Goal: Task Accomplishment & Management: Complete application form

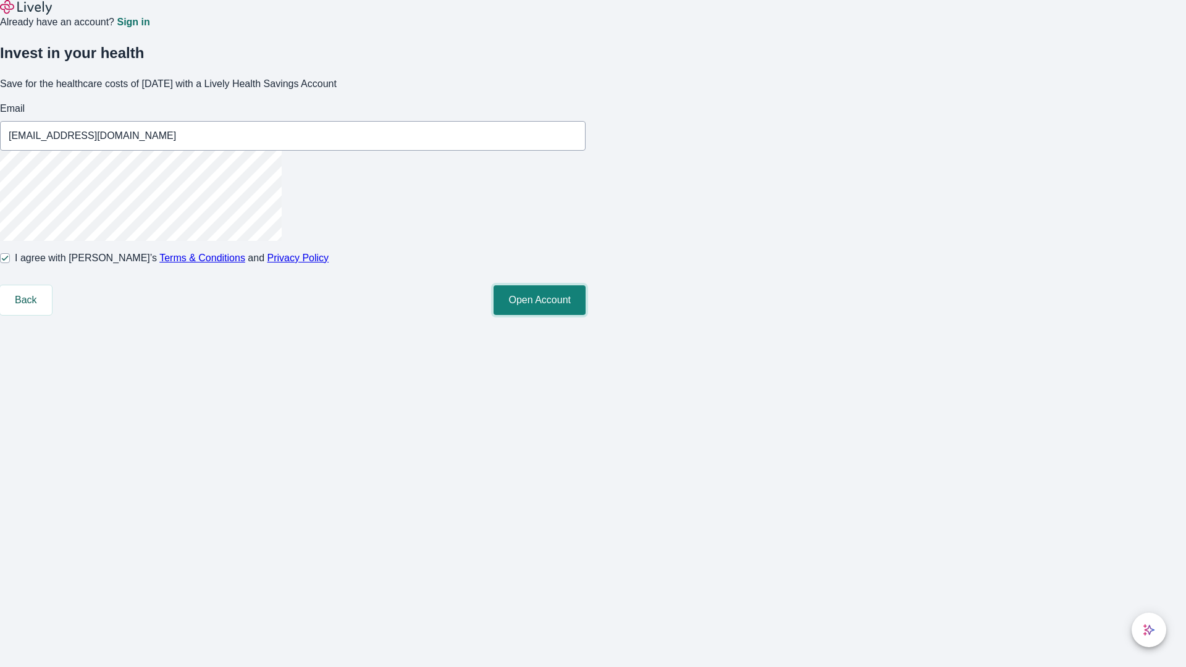
click at [585, 315] on button "Open Account" at bounding box center [539, 300] width 92 height 30
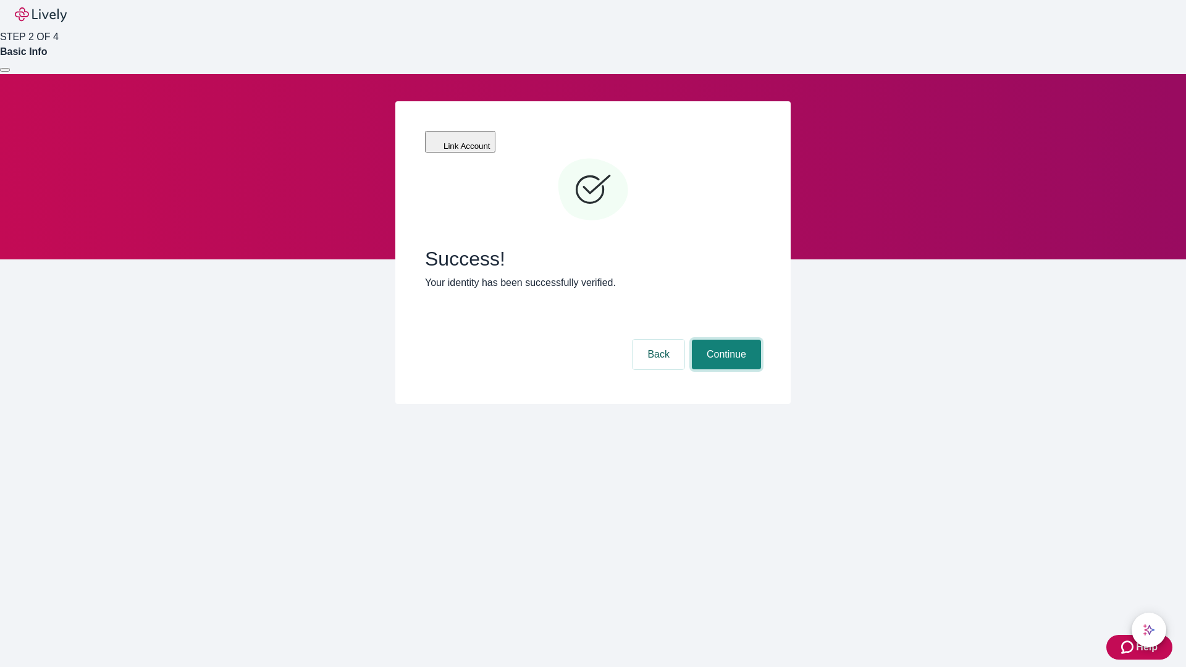
click at [724, 340] on button "Continue" at bounding box center [726, 355] width 69 height 30
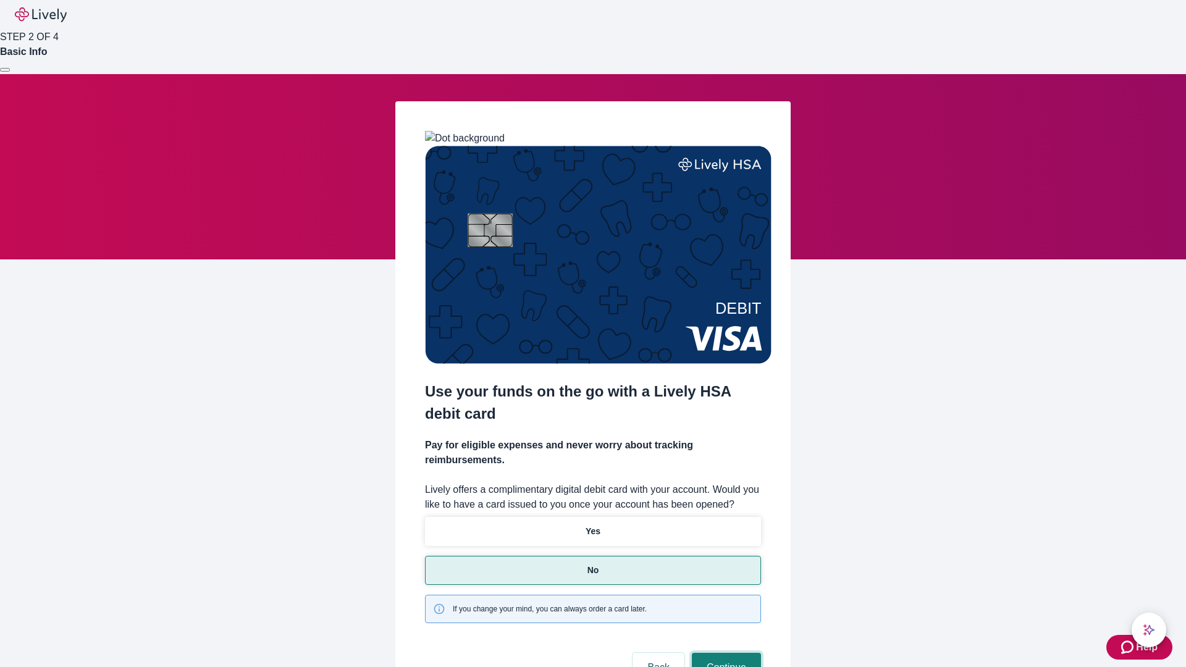
click at [724, 653] on button "Continue" at bounding box center [726, 668] width 69 height 30
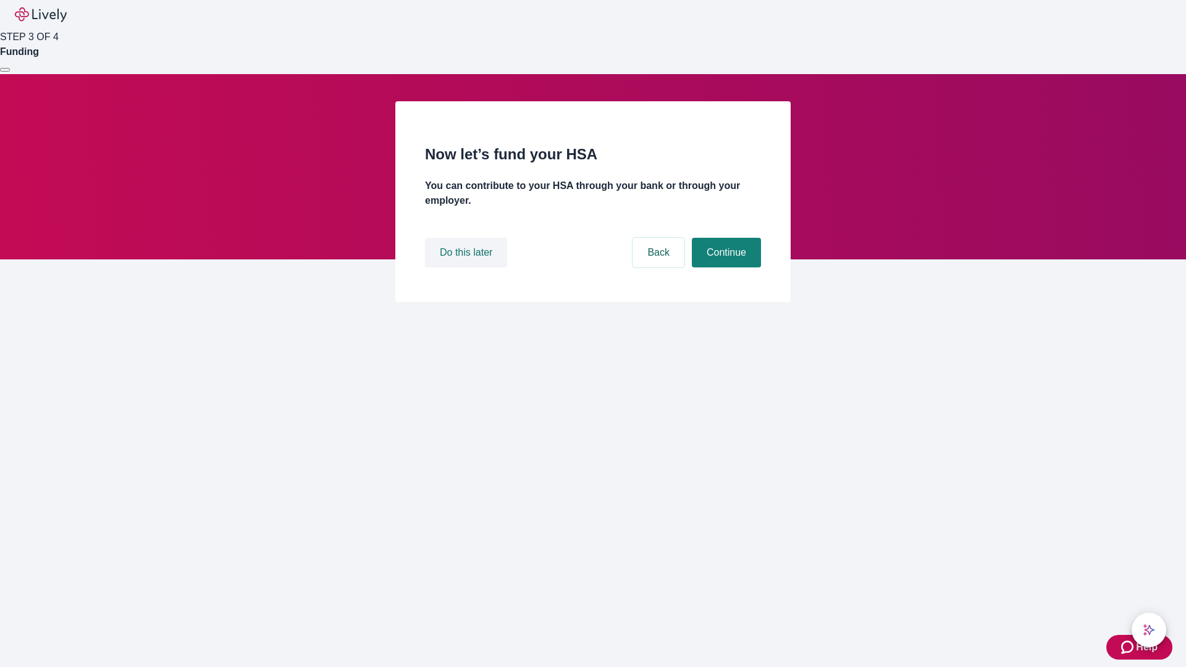
click at [468, 267] on button "Do this later" at bounding box center [466, 253] width 82 height 30
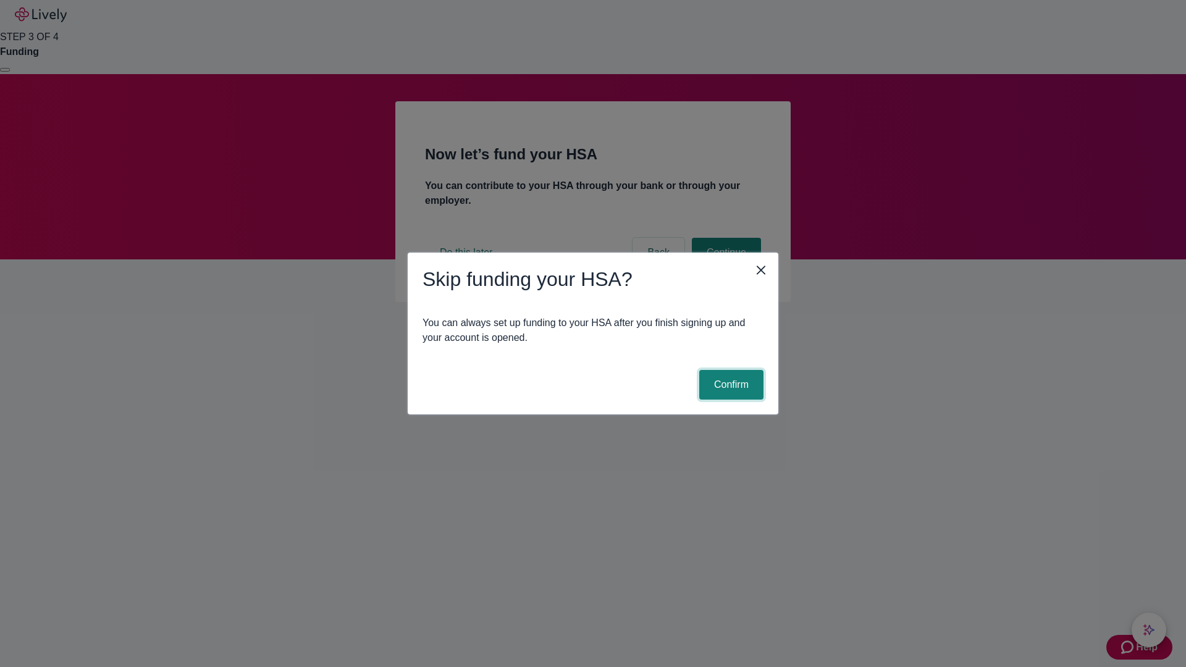
click at [729, 385] on button "Confirm" at bounding box center [731, 385] width 64 height 30
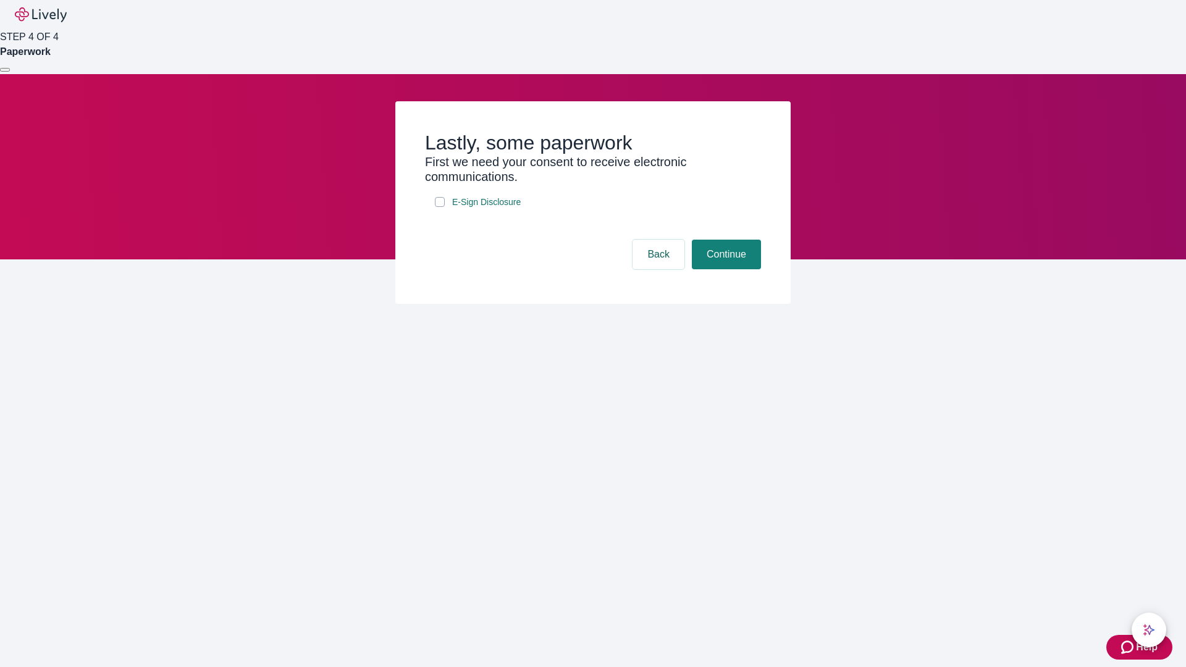
click at [440, 207] on input "E-Sign Disclosure" at bounding box center [440, 202] width 10 height 10
checkbox input "true"
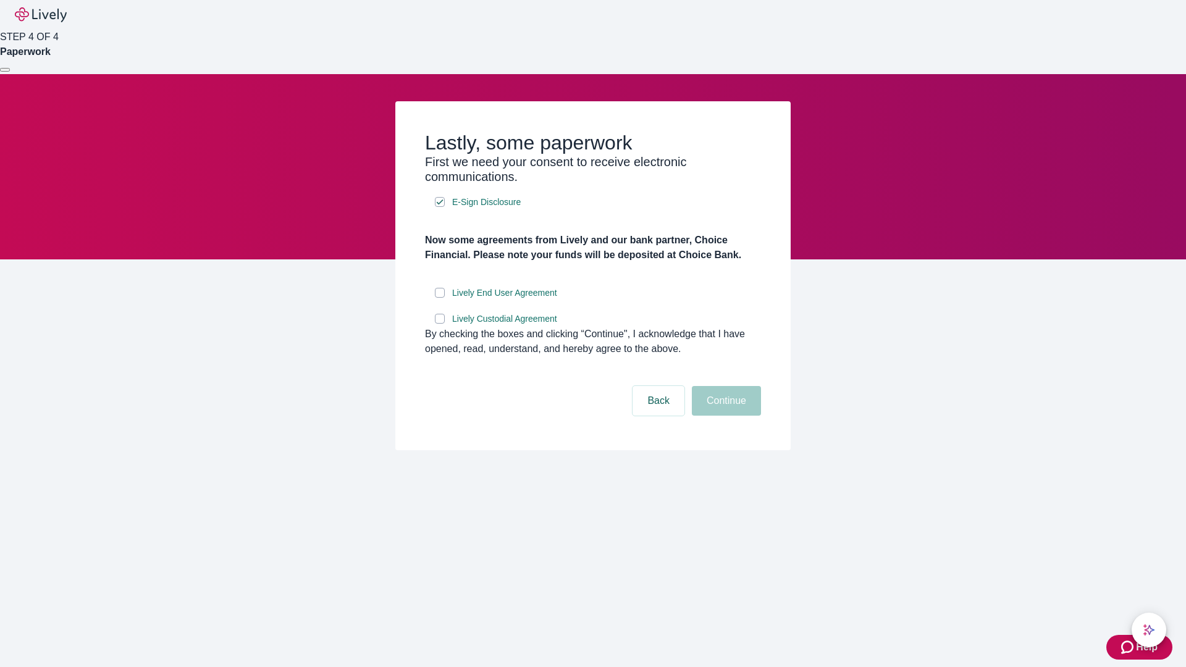
click at [440, 298] on input "Lively End User Agreement" at bounding box center [440, 293] width 10 height 10
checkbox input "true"
click at [440, 324] on input "Lively Custodial Agreement" at bounding box center [440, 319] width 10 height 10
checkbox input "true"
click at [724, 416] on button "Continue" at bounding box center [726, 401] width 69 height 30
